Goal: Task Accomplishment & Management: Use online tool/utility

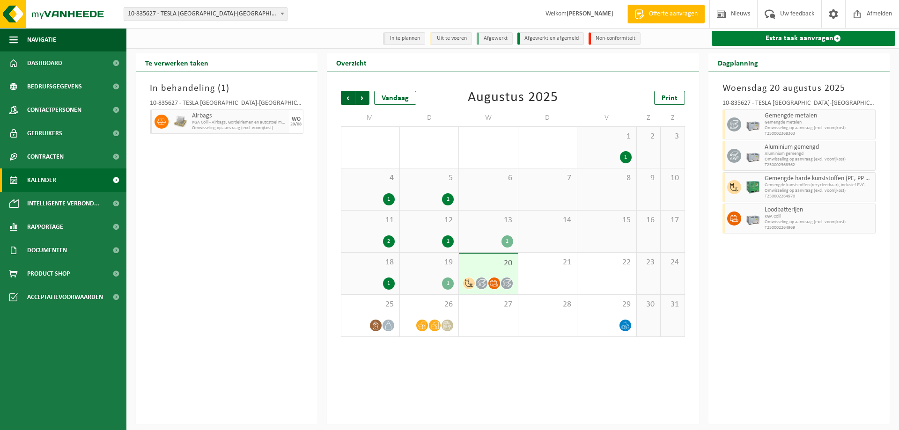
click at [793, 37] on link "Extra taak aanvragen" at bounding box center [804, 38] width 184 height 15
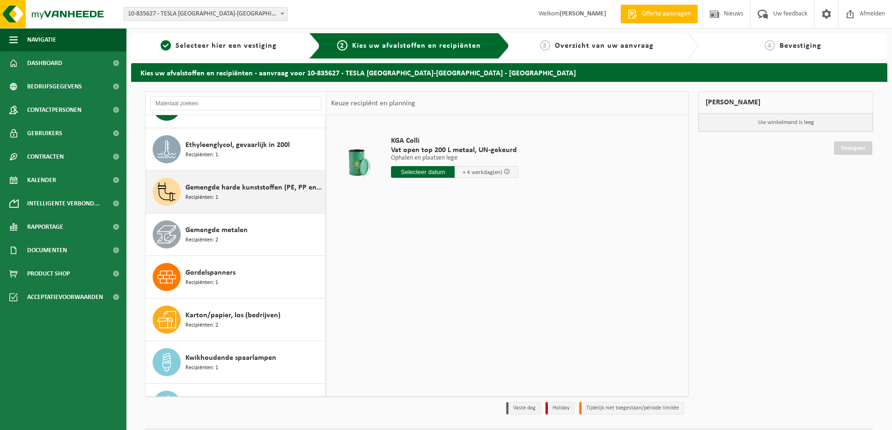
click at [255, 202] on div "Gemengde harde kunststoffen (PE, PP en PVC), recycleerbaar (industrieel) Recipi…" at bounding box center [254, 192] width 138 height 28
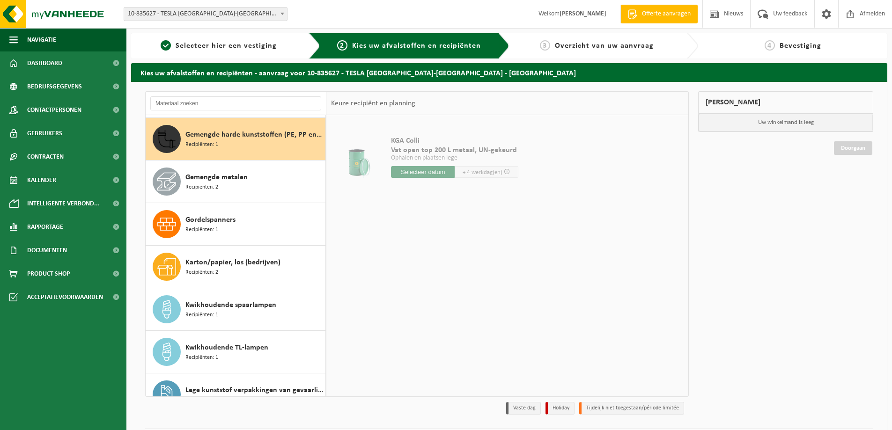
scroll to position [384, 0]
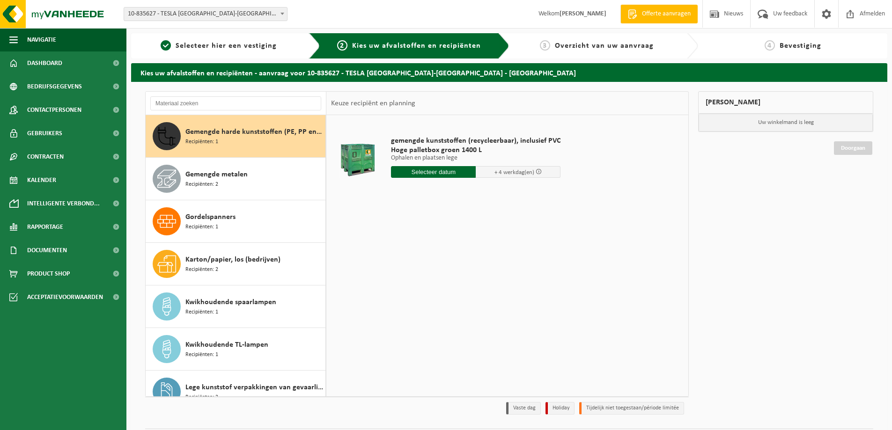
click at [424, 171] on input "text" at bounding box center [433, 172] width 85 height 12
click at [466, 269] on div "22" at bounding box center [466, 270] width 16 height 15
type input "Van 2025-08-22"
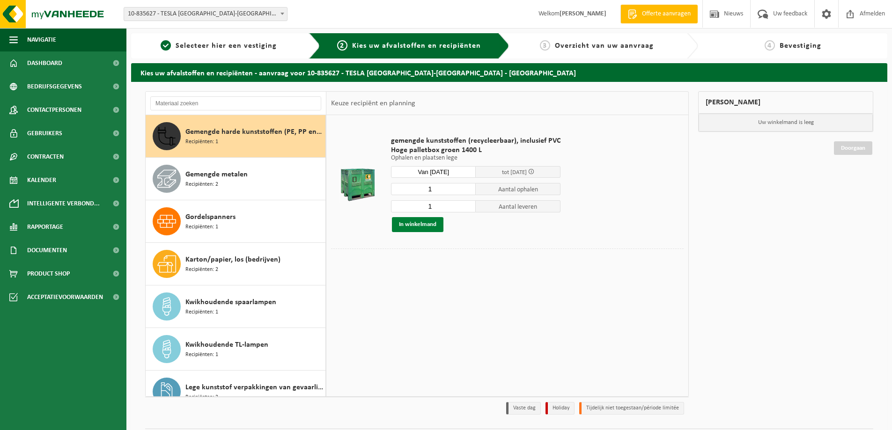
click at [441, 228] on button "In winkelmand" at bounding box center [418, 224] width 52 height 15
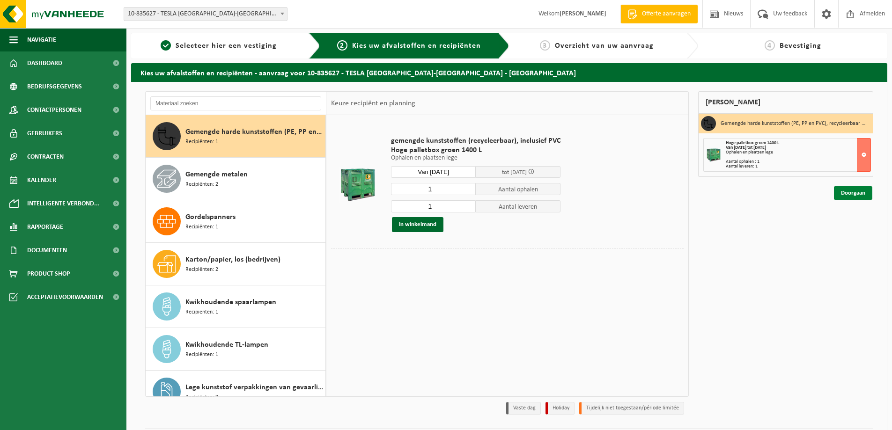
click at [846, 191] on link "Doorgaan" at bounding box center [853, 193] width 38 height 14
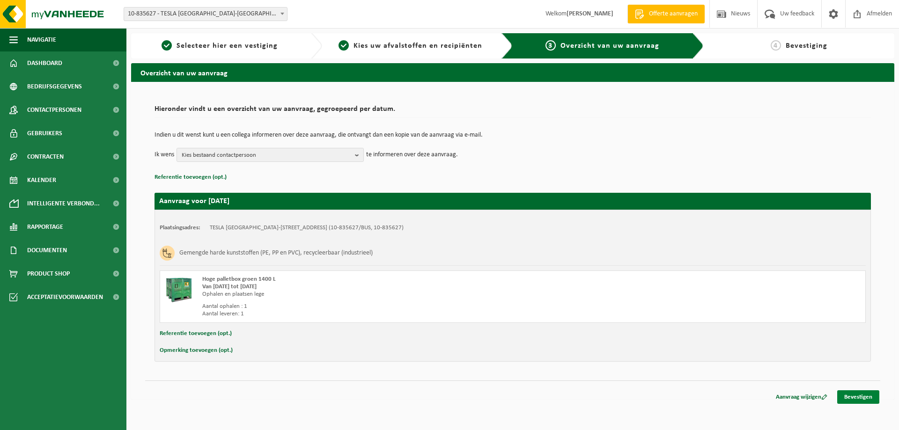
click at [853, 400] on link "Bevestigen" at bounding box center [858, 398] width 42 height 14
